Goal: Information Seeking & Learning: Learn about a topic

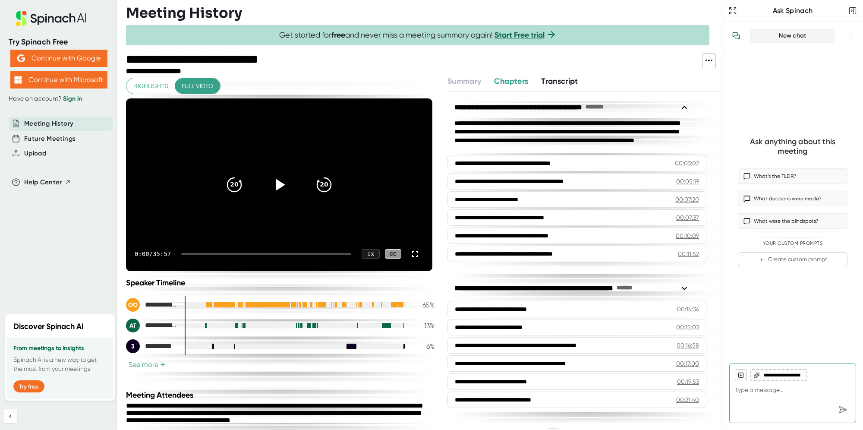
click at [142, 83] on span "Highlights" at bounding box center [150, 86] width 35 height 11
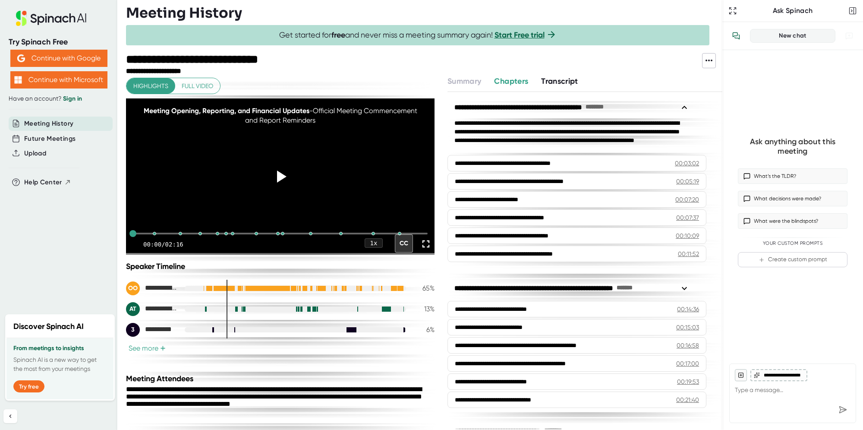
click at [194, 82] on span "Full video" at bounding box center [197, 86] width 31 height 11
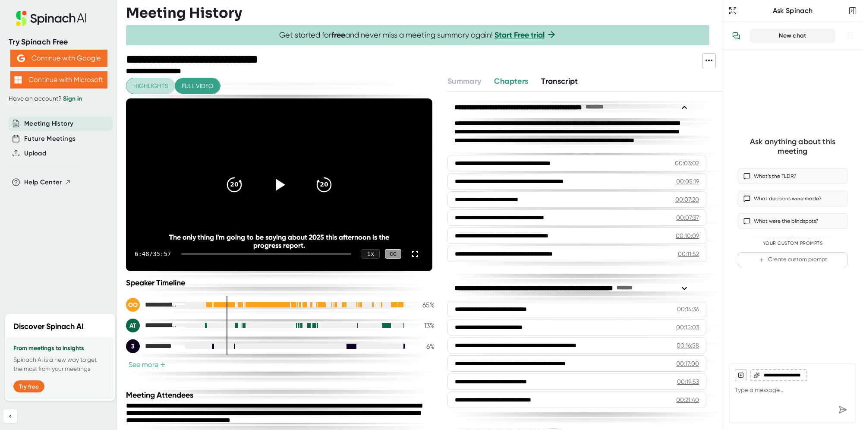
click at [152, 82] on span "Highlights" at bounding box center [150, 86] width 35 height 11
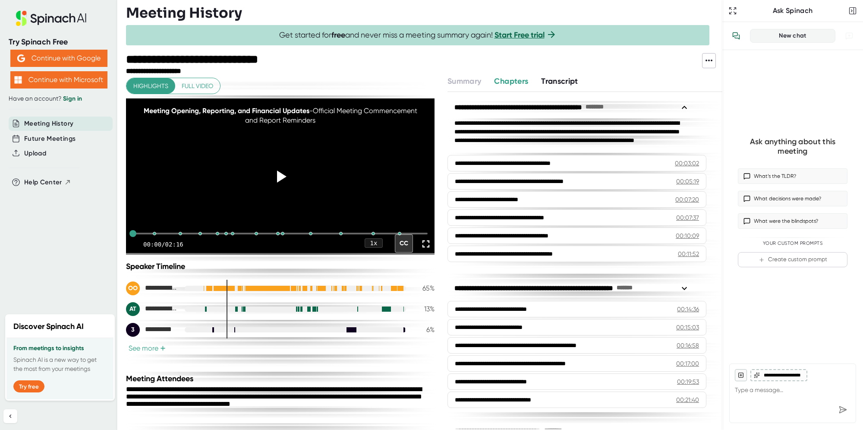
click at [510, 78] on span "Chapters" at bounding box center [511, 80] width 34 height 9
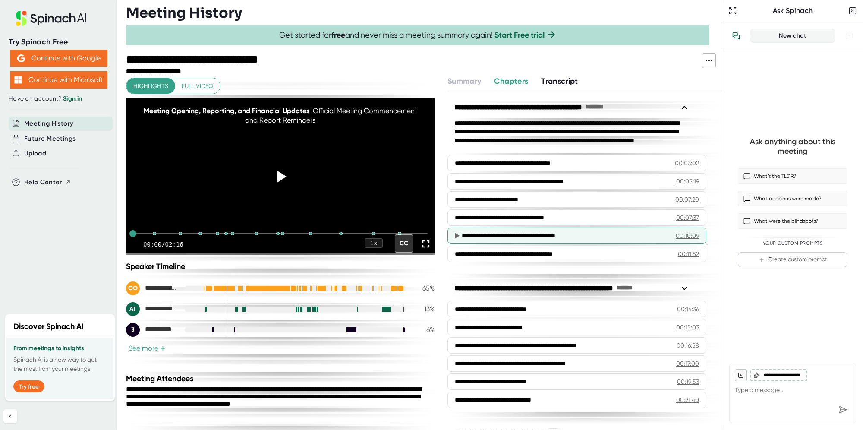
click at [634, 234] on div "00:10:09" at bounding box center [686, 235] width 23 height 9
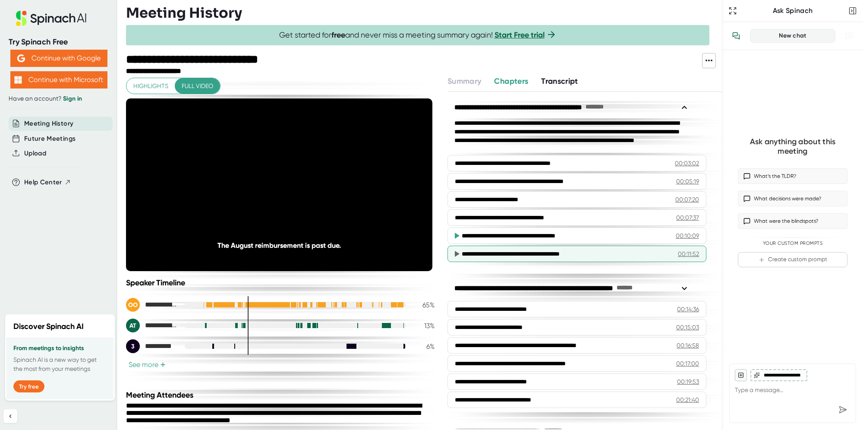
click at [634, 251] on div "00:11:52" at bounding box center [688, 253] width 21 height 9
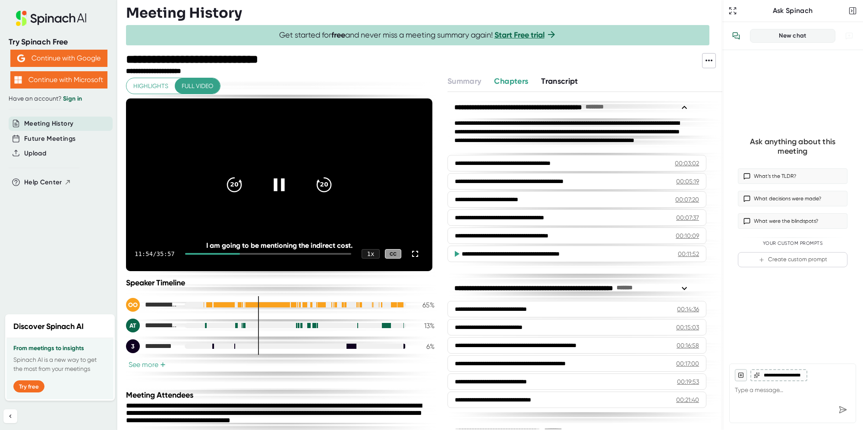
click at [277, 181] on icon at bounding box center [279, 185] width 22 height 22
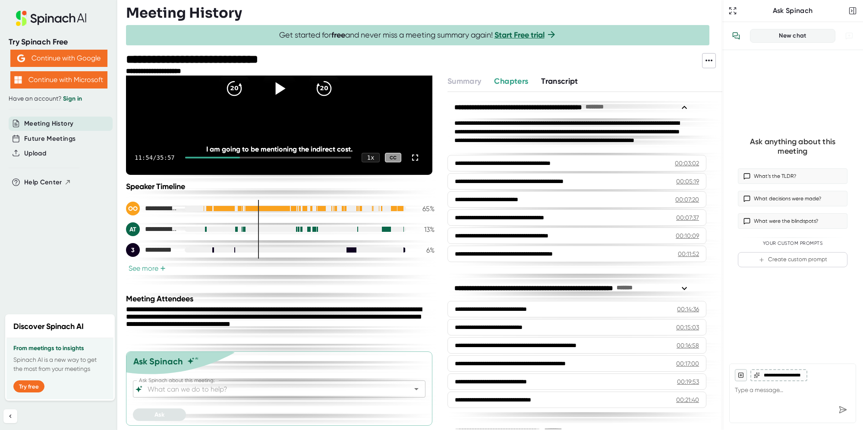
click at [634, 60] on icon at bounding box center [708, 61] width 7 height 2
drag, startPoint x: 434, startPoint y: 215, endPoint x: 439, endPoint y: 172, distance: 43.3
click at [439, 172] on div at bounding box center [431, 215] width 863 height 430
